Goal: Task Accomplishment & Management: Use online tool/utility

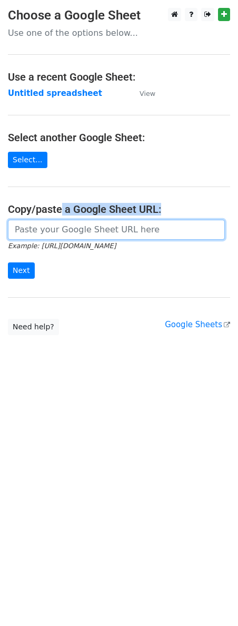
click at [64, 230] on input "url" at bounding box center [116, 230] width 217 height 20
paste input "https://docs.google.com/spreadsheets/d/1uE0vptwlOd_vVTG_oEa_TzLTbkp54gHQclc_nxp…"
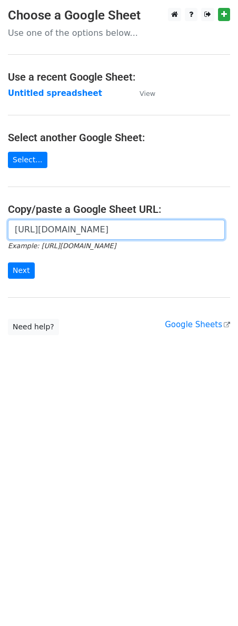
scroll to position [0, 222]
type input "https://docs.google.com/spreadsheets/d/1uE0vptwlOd_vVTG_oEa_TzLTbkp54gHQclc_nxp…"
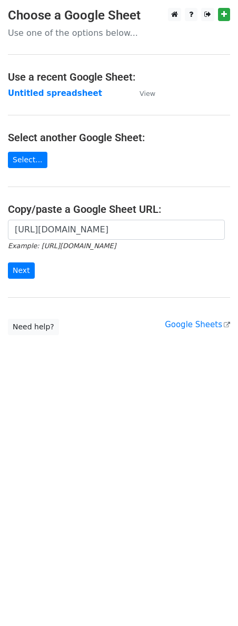
click at [6, 270] on div "https://docs.google.com/spreadsheets/d/1uE0vptwlOd_vVTG_oEa_TzLTbkp54gHQclc_nxp…" at bounding box center [119, 255] width 238 height 70
click at [21, 271] on input "Next" at bounding box center [21, 270] width 27 height 16
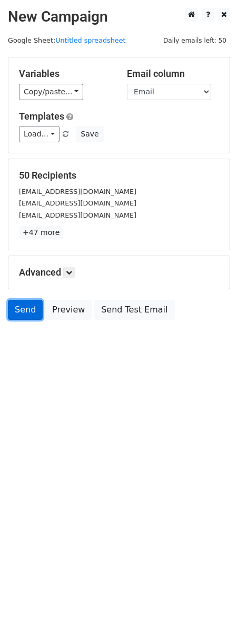
click at [31, 314] on link "Send" at bounding box center [25, 310] width 35 height 20
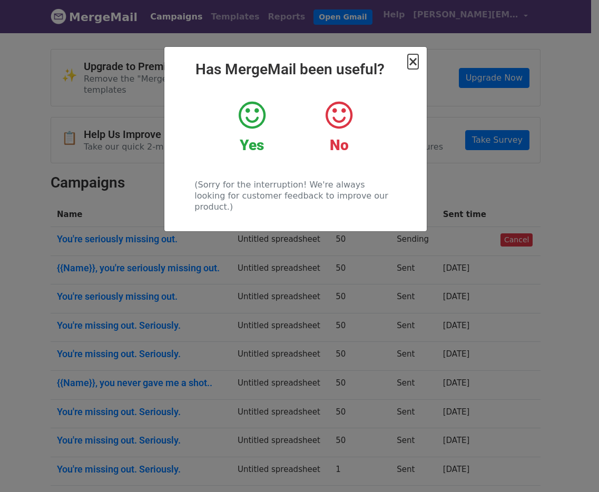
click at [414, 60] on span "×" at bounding box center [413, 61] width 11 height 15
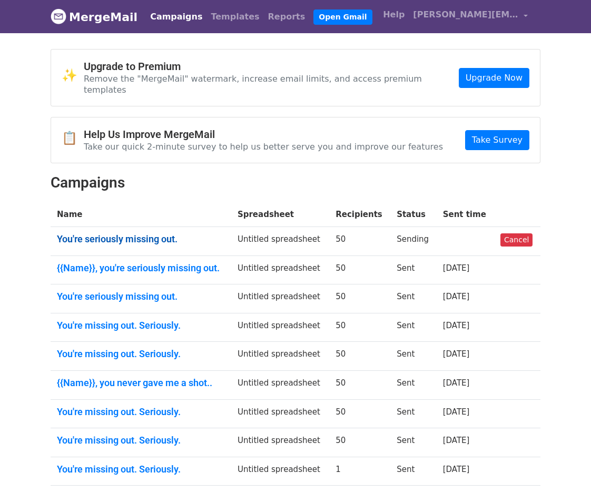
click at [169, 233] on link "You're seriously missing out." at bounding box center [141, 239] width 168 height 12
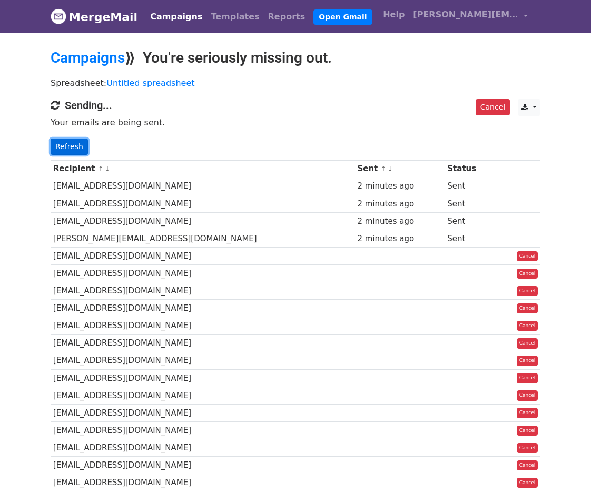
click at [78, 147] on link "Refresh" at bounding box center [69, 147] width 37 height 16
click at [60, 146] on link "Refresh" at bounding box center [69, 147] width 37 height 16
click at [71, 146] on link "Refresh" at bounding box center [69, 147] width 37 height 16
click at [65, 148] on link "Refresh" at bounding box center [69, 147] width 37 height 16
click at [322, 141] on p "Refresh" at bounding box center [296, 147] width 490 height 16
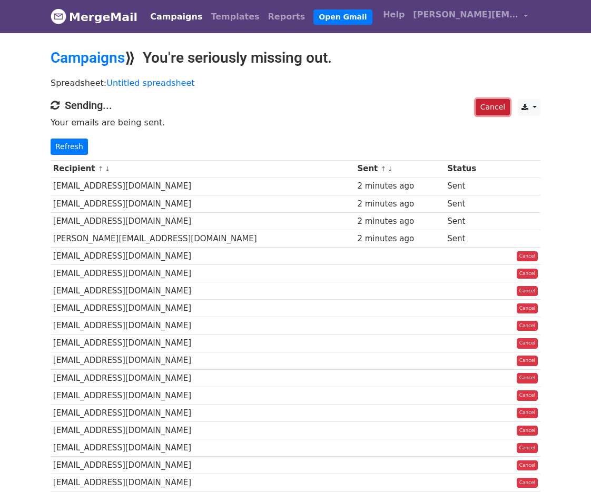
click at [487, 106] on link "Cancel" at bounding box center [493, 107] width 34 height 16
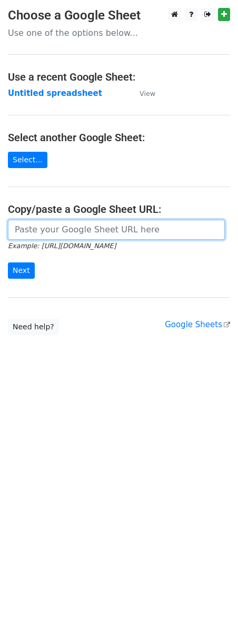
click at [15, 232] on input "url" at bounding box center [116, 230] width 217 height 20
paste input "https://docs.google.com/spreadsheets/d/1uE0vptwlOd_vVTG_oEa_TzLTbkp54gHQclc_nxp…"
type input "https://docs.google.com/spreadsheets/d/1uE0vptwlOd_vVTG_oEa_TzLTbkp54gHQclc_nxp…"
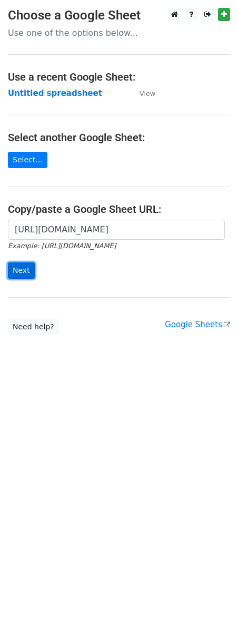
click at [18, 271] on input "Next" at bounding box center [21, 270] width 27 height 16
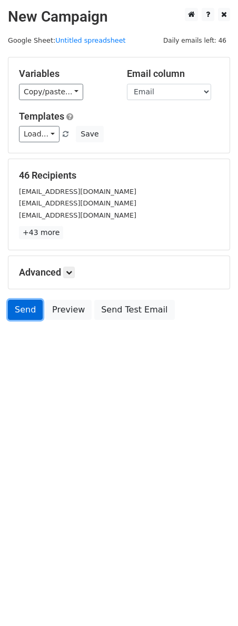
click at [30, 310] on link "Send" at bounding box center [25, 310] width 35 height 20
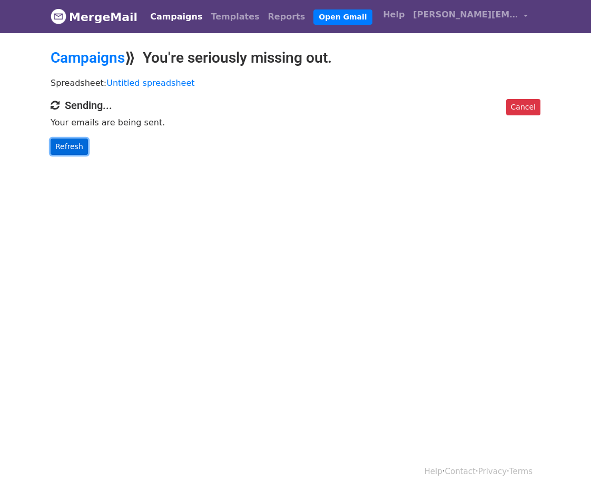
click at [64, 151] on link "Refresh" at bounding box center [69, 147] width 37 height 16
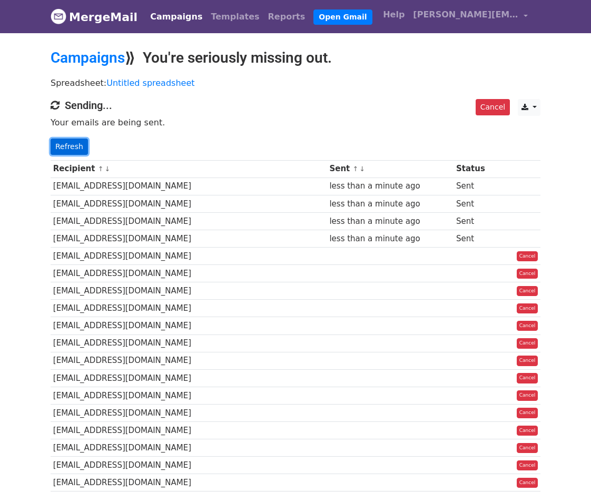
click at [72, 144] on link "Refresh" at bounding box center [69, 147] width 37 height 16
click at [66, 146] on link "Refresh" at bounding box center [69, 147] width 37 height 16
